Goal: Find specific page/section: Find specific page/section

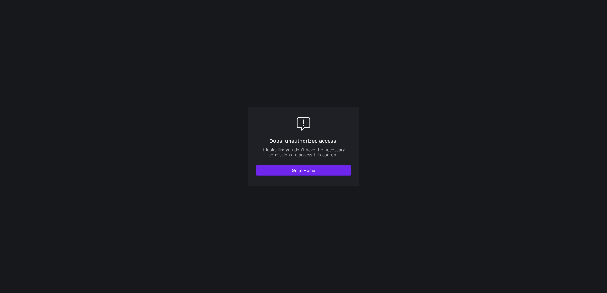
click at [306, 171] on span "Go to Home" at bounding box center [303, 170] width 23 height 5
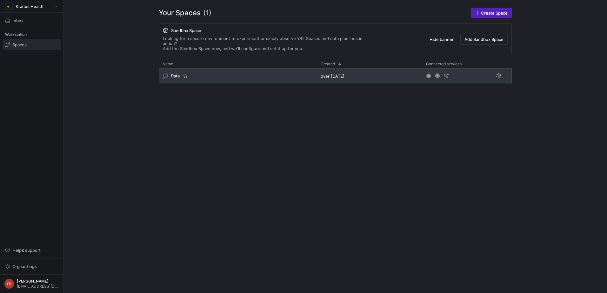
click at [285, 68] on div "Data" at bounding box center [238, 75] width 158 height 15
